Goal: Information Seeking & Learning: Learn about a topic

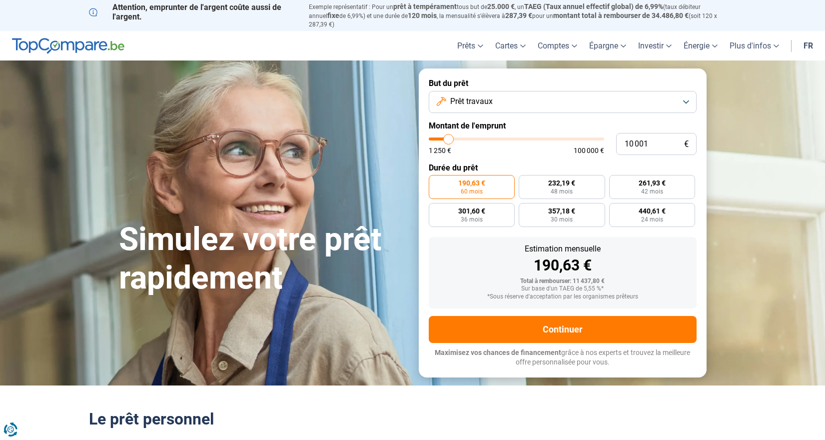
type input "9 750"
type input "9750"
type input "10 000"
type input "10000"
type input "10 250"
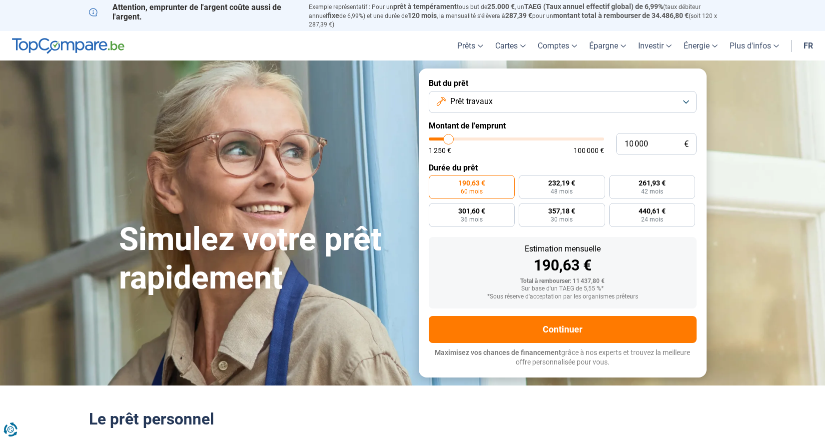
type input "10250"
type input "10 500"
type input "10500"
type input "10 750"
type input "10750"
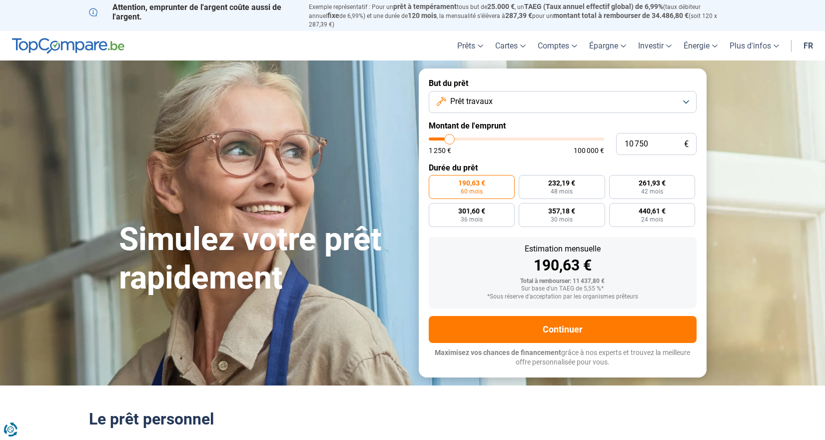
type input "11 000"
type input "11000"
type input "11 250"
type input "11250"
type input "11 500"
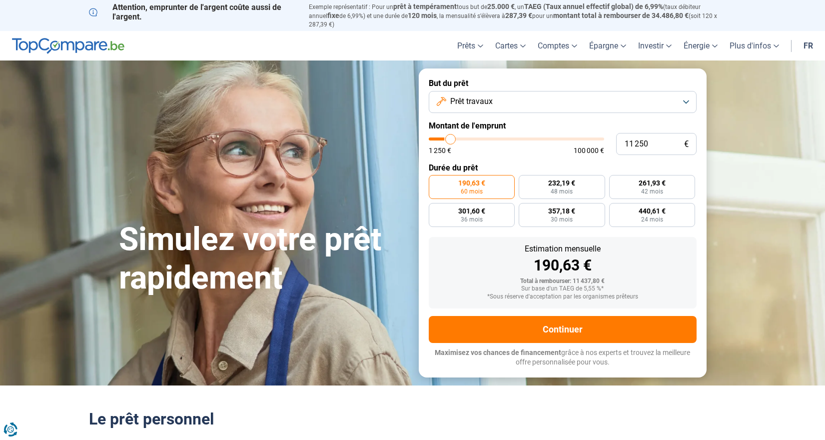
type input "11500"
type input "11 750"
type input "11750"
type input "12 000"
type input "12000"
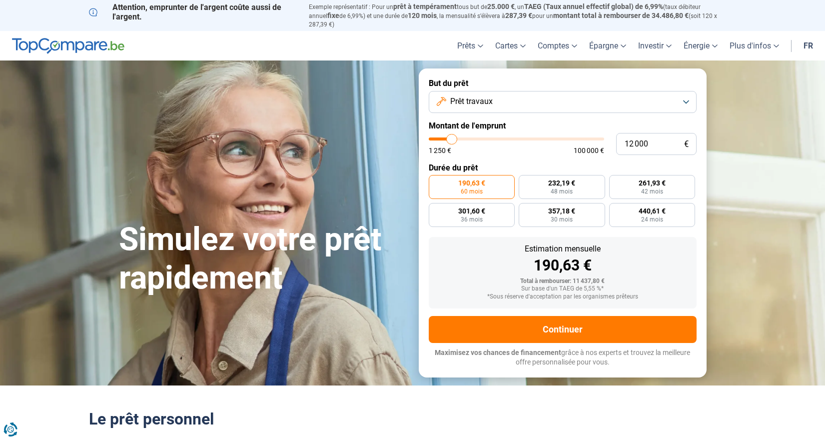
type input "12 250"
type input "12250"
type input "12 500"
type input "12500"
type input "12 250"
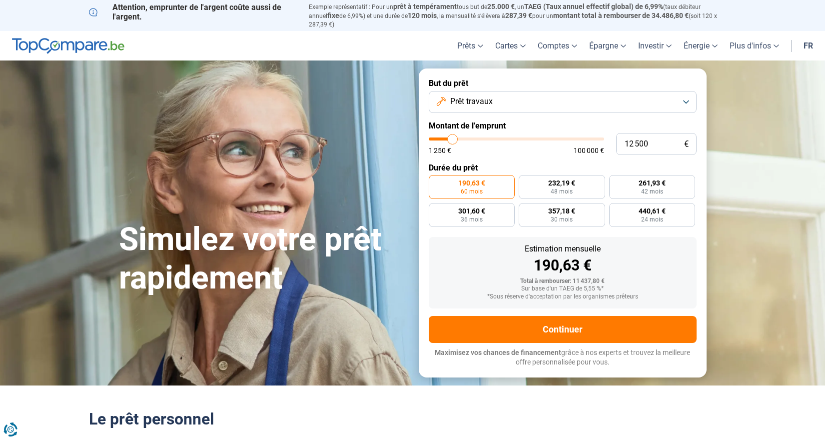
type input "12250"
type input "12 000"
type input "12000"
type input "11 750"
type input "11750"
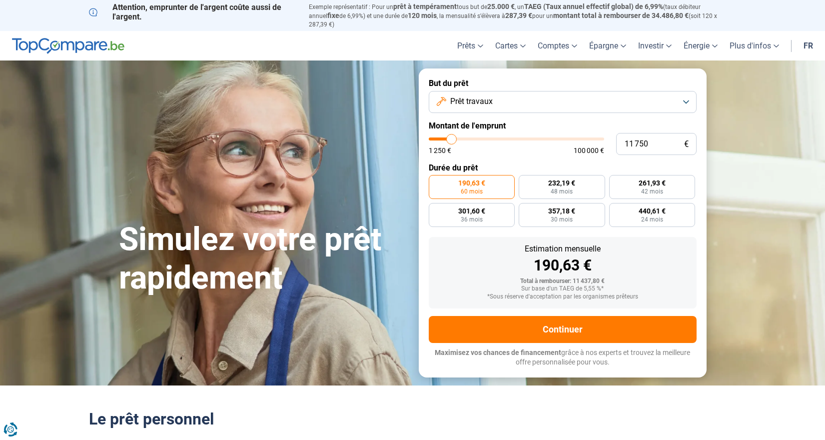
type input "11 500"
type input "11500"
type input "11 250"
type input "11250"
type input "11 000"
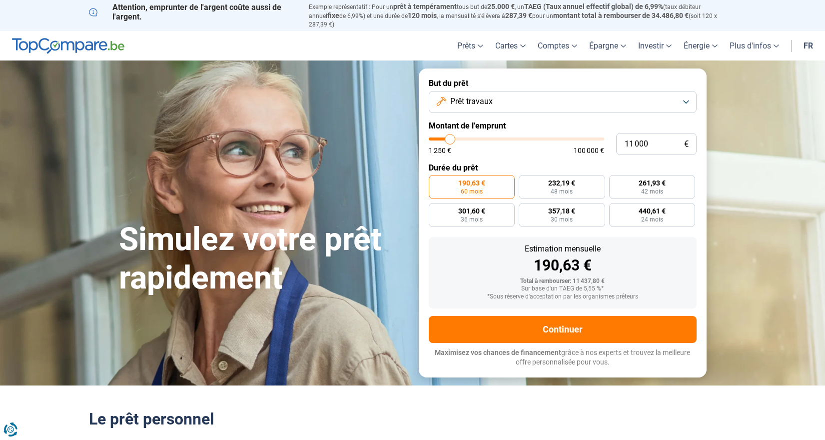
type input "11000"
click at [450, 137] on input "range" at bounding box center [516, 138] width 175 height 3
